Goal: Find contact information: Obtain details needed to contact an individual or organization

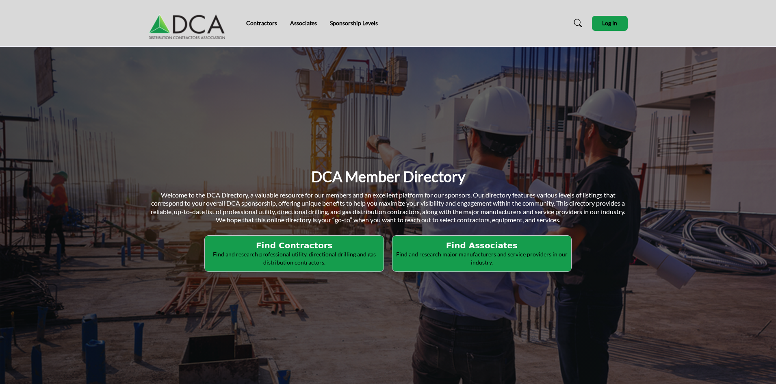
click at [381, 247] on h2 "Find Associates" at bounding box center [294, 245] width 174 height 10
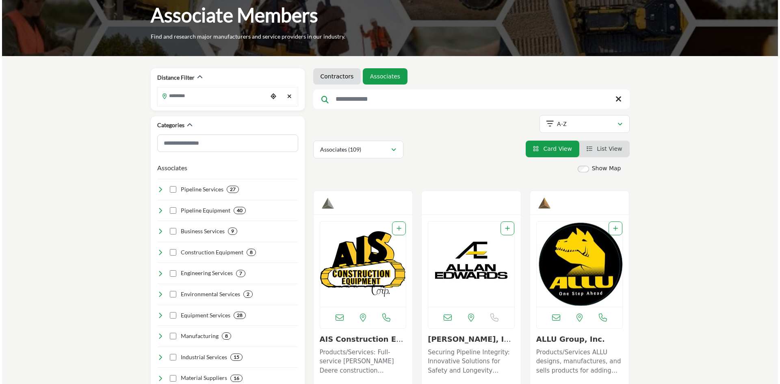
scroll to position [162, 0]
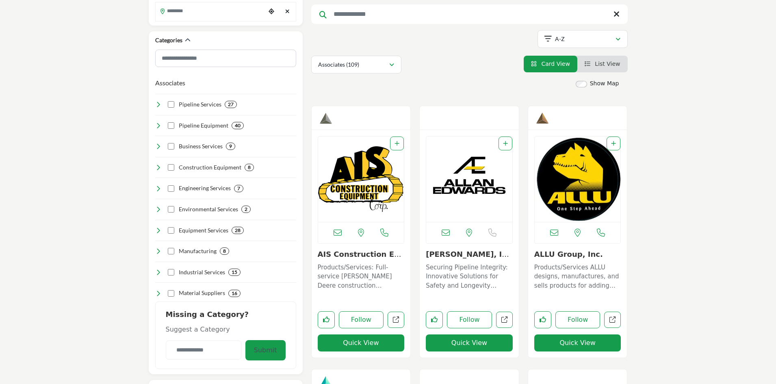
click at [375, 334] on button "Quick View" at bounding box center [361, 342] width 87 height 17
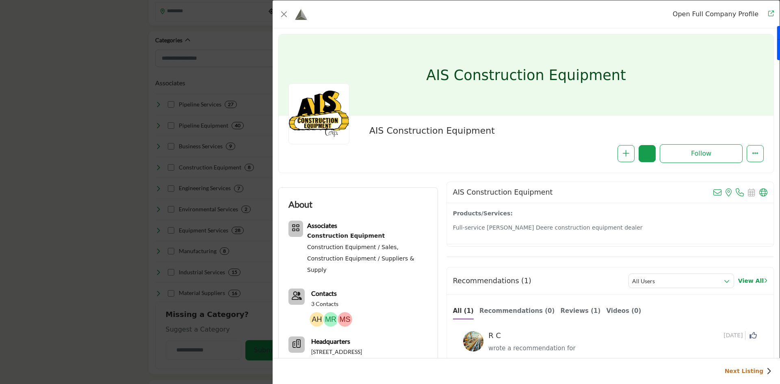
click at [319, 312] on img "Company Data Modal" at bounding box center [316, 319] width 15 height 15
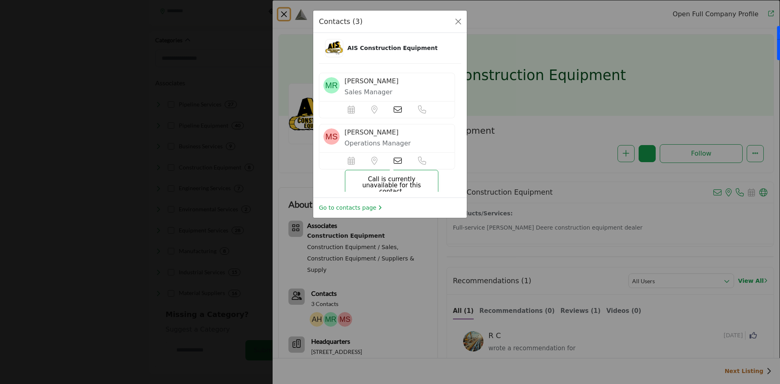
scroll to position [52, 0]
click at [354, 209] on link "Go to contacts page" at bounding box center [350, 207] width 63 height 9
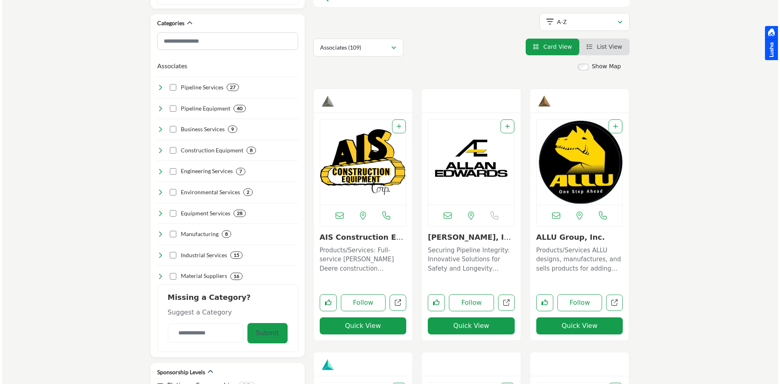
scroll to position [203, 0]
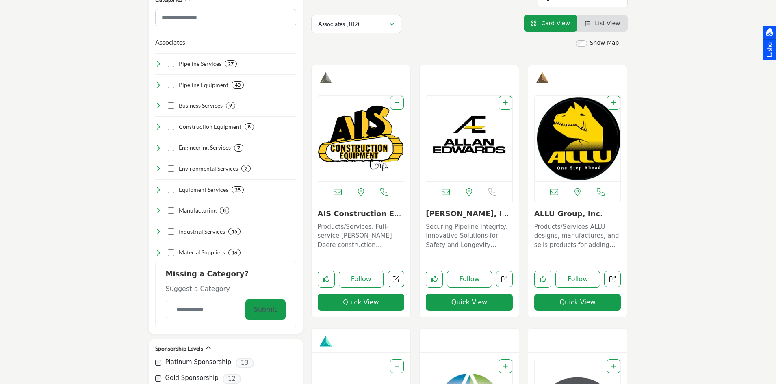
click at [467, 294] on button "Quick View" at bounding box center [469, 302] width 87 height 17
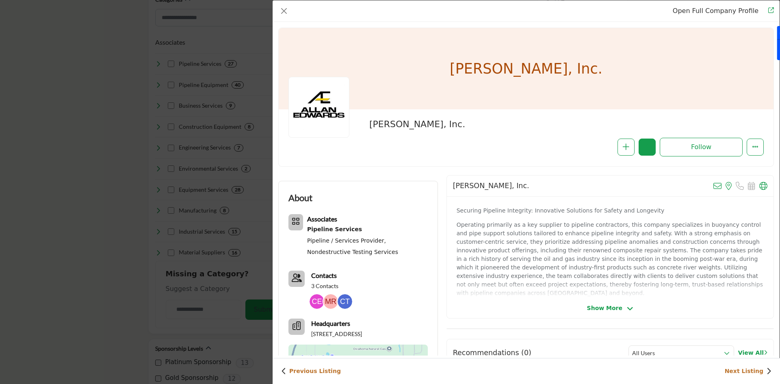
click at [319, 299] on img "Company Data Modal" at bounding box center [316, 301] width 15 height 15
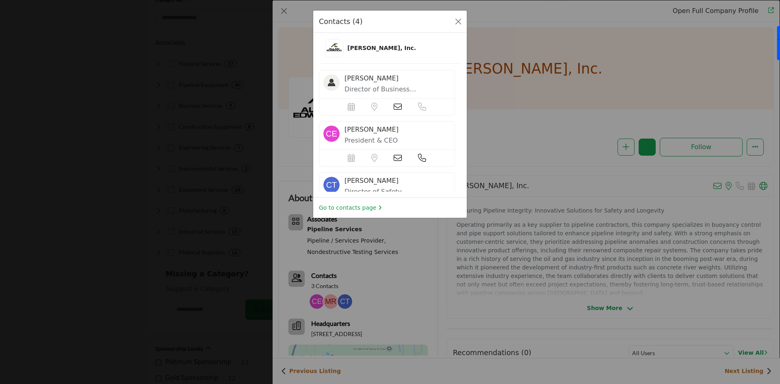
click at [420, 159] on icon at bounding box center [422, 158] width 8 height 8
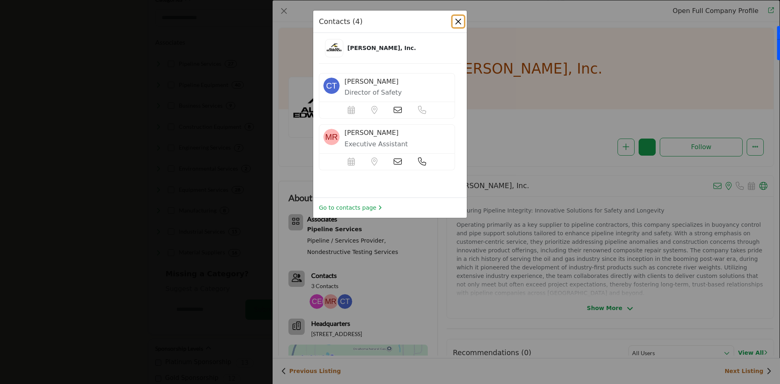
scroll to position [103, 0]
click at [418, 159] on icon at bounding box center [422, 157] width 8 height 8
click at [462, 21] on button "Close" at bounding box center [457, 21] width 11 height 11
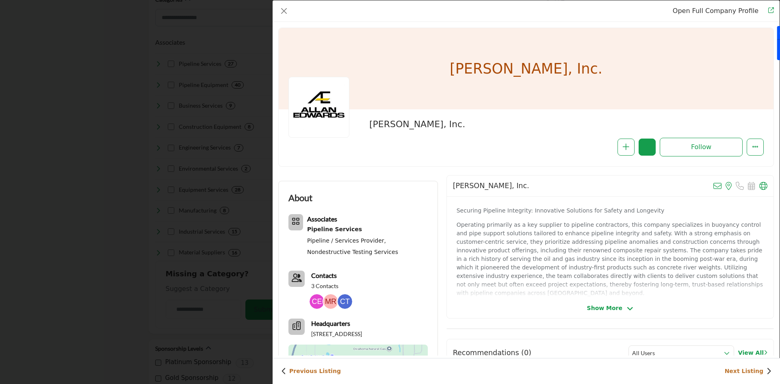
click at [325, 274] on b "Contacts" at bounding box center [324, 275] width 26 height 8
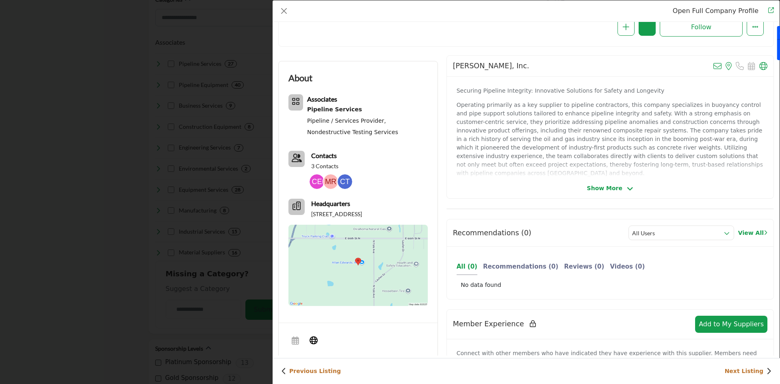
scroll to position [122, 0]
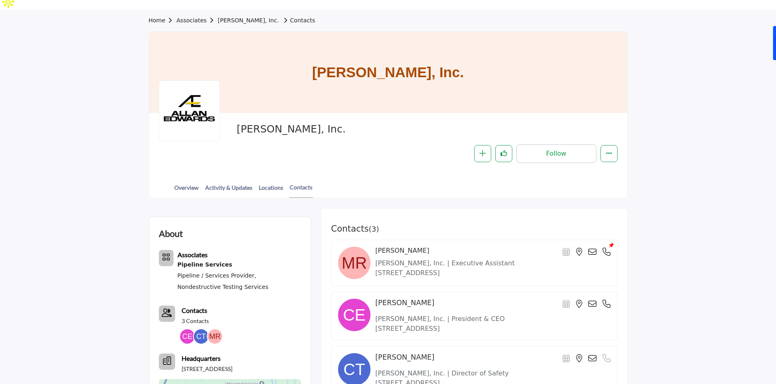
scroll to position [122, 0]
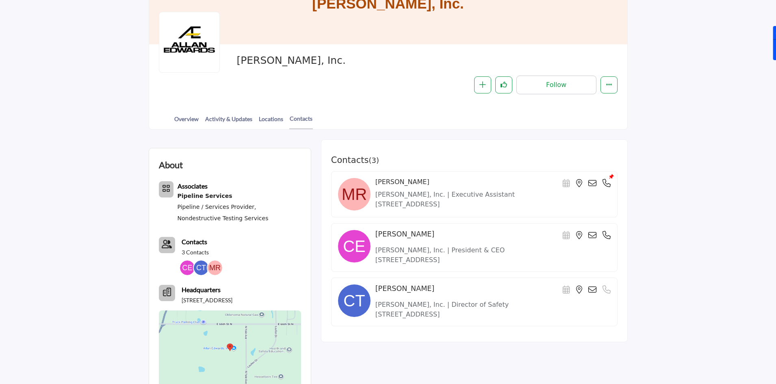
click at [607, 179] on icon at bounding box center [606, 183] width 8 height 8
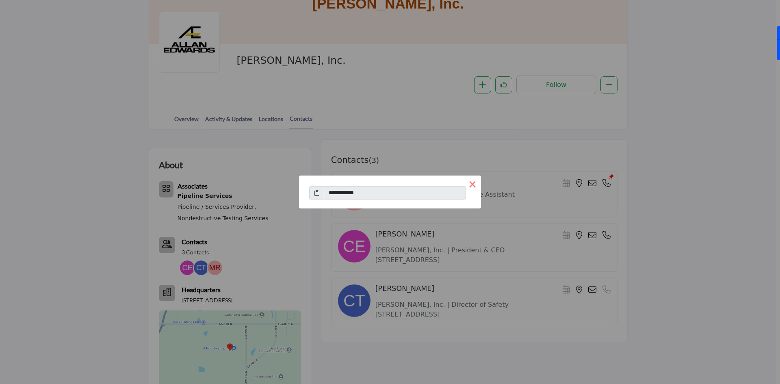
click at [470, 185] on button "×" at bounding box center [472, 183] width 17 height 17
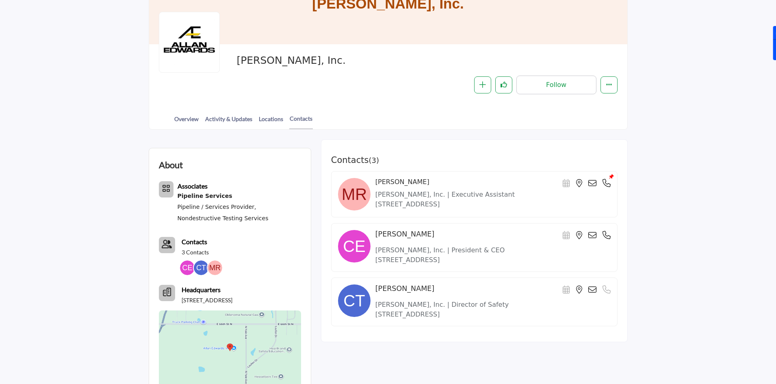
click at [607, 231] on icon at bounding box center [606, 235] width 8 height 8
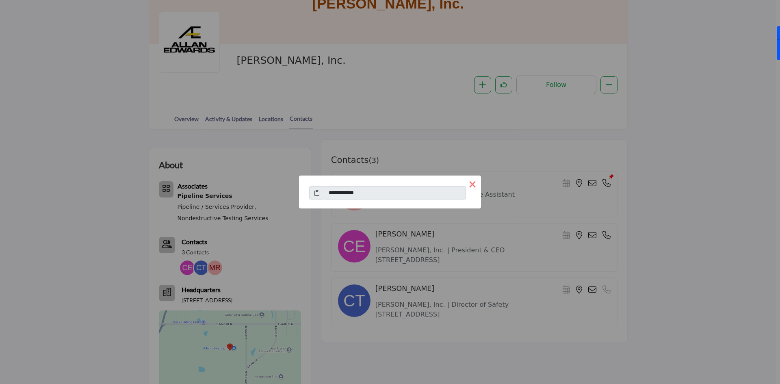
click at [472, 186] on button "×" at bounding box center [472, 183] width 17 height 17
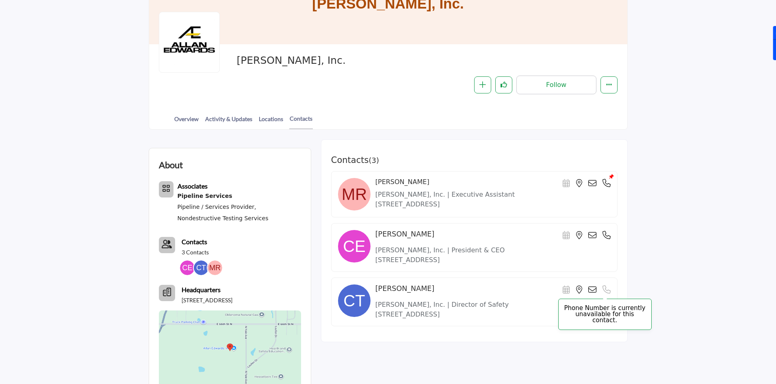
click at [608, 285] on icon at bounding box center [606, 289] width 8 height 8
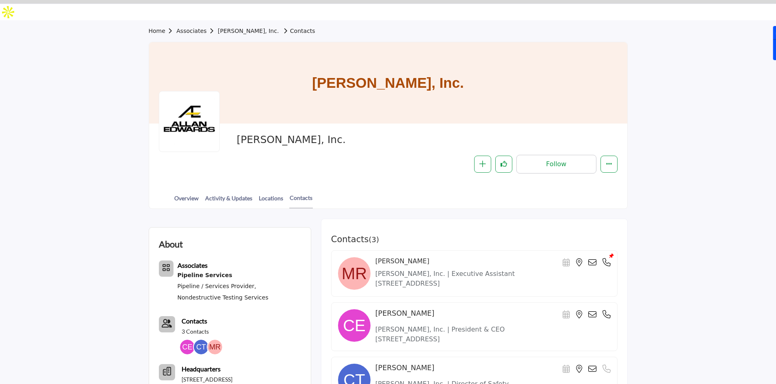
scroll to position [0, 0]
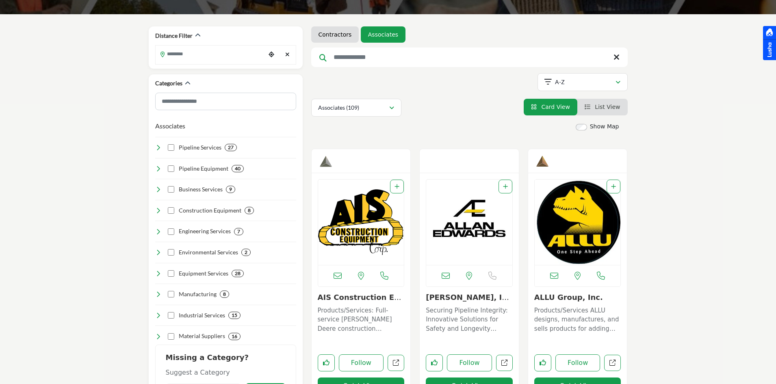
scroll to position [81, 0]
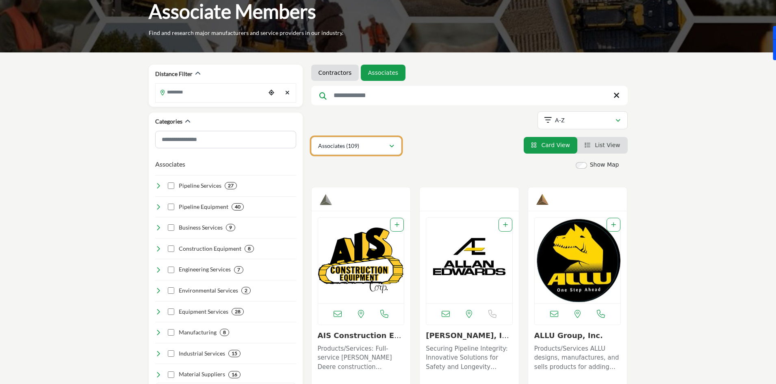
click at [391, 143] on icon "button" at bounding box center [391, 146] width 5 height 6
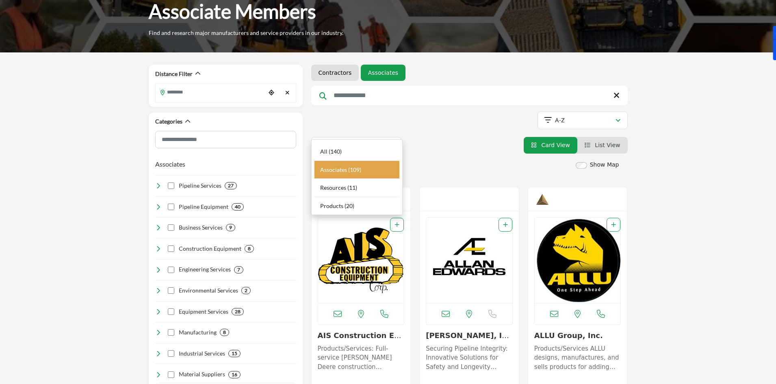
click at [455, 119] on div "Contractors Associates Searched Term" at bounding box center [469, 110] width 316 height 90
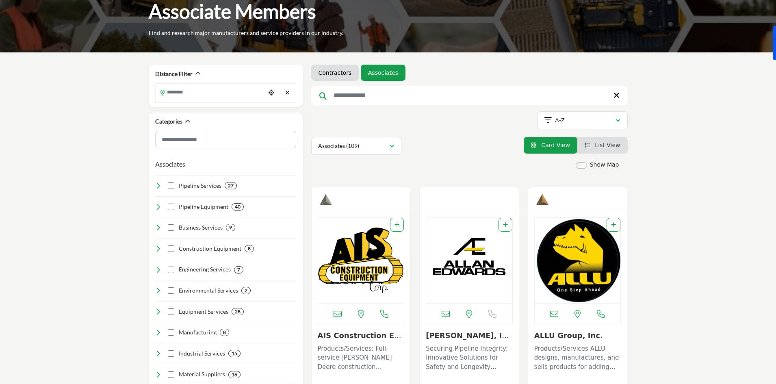
click at [336, 69] on link "Contractors" at bounding box center [334, 73] width 33 height 8
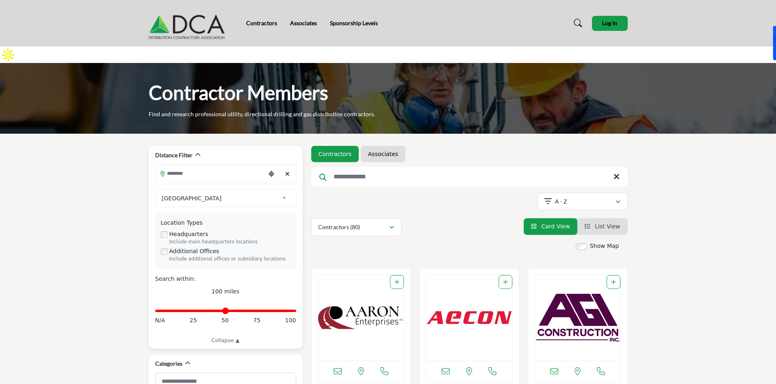
click at [242, 165] on input "Search Location" at bounding box center [211, 173] width 110 height 16
